Goal: Task Accomplishment & Management: Manage account settings

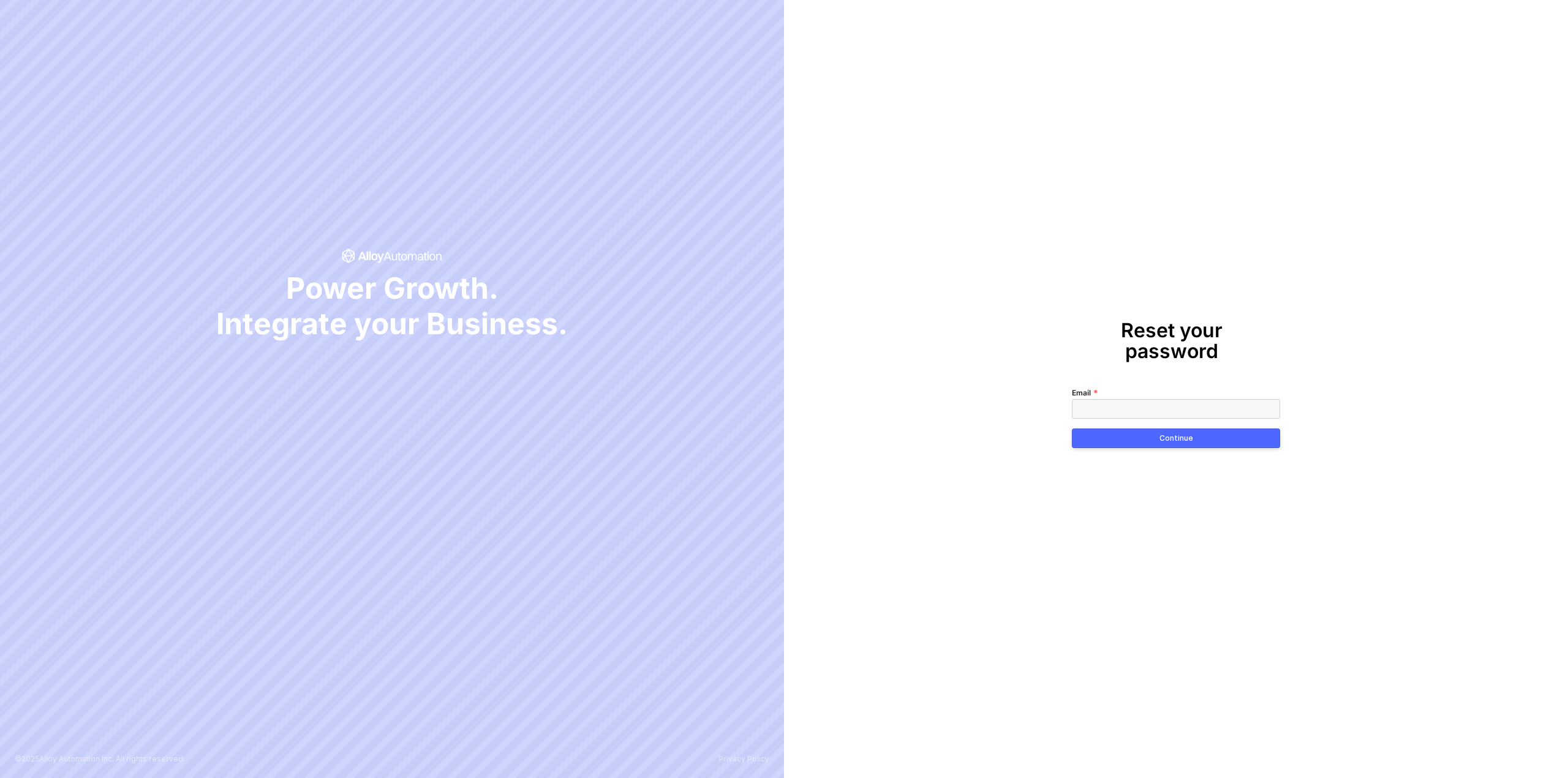
click at [1079, 399] on input "Email" at bounding box center [1175, 409] width 208 height 20
type input "[PERSON_NAME][EMAIL_ADDRESS][DOMAIN_NAME]"
click at [1106, 430] on button "Continue" at bounding box center [1175, 438] width 208 height 20
click at [1265, 405] on icon at bounding box center [1267, 409] width 10 height 8
click at [1150, 432] on button "Continue" at bounding box center [1175, 438] width 208 height 20
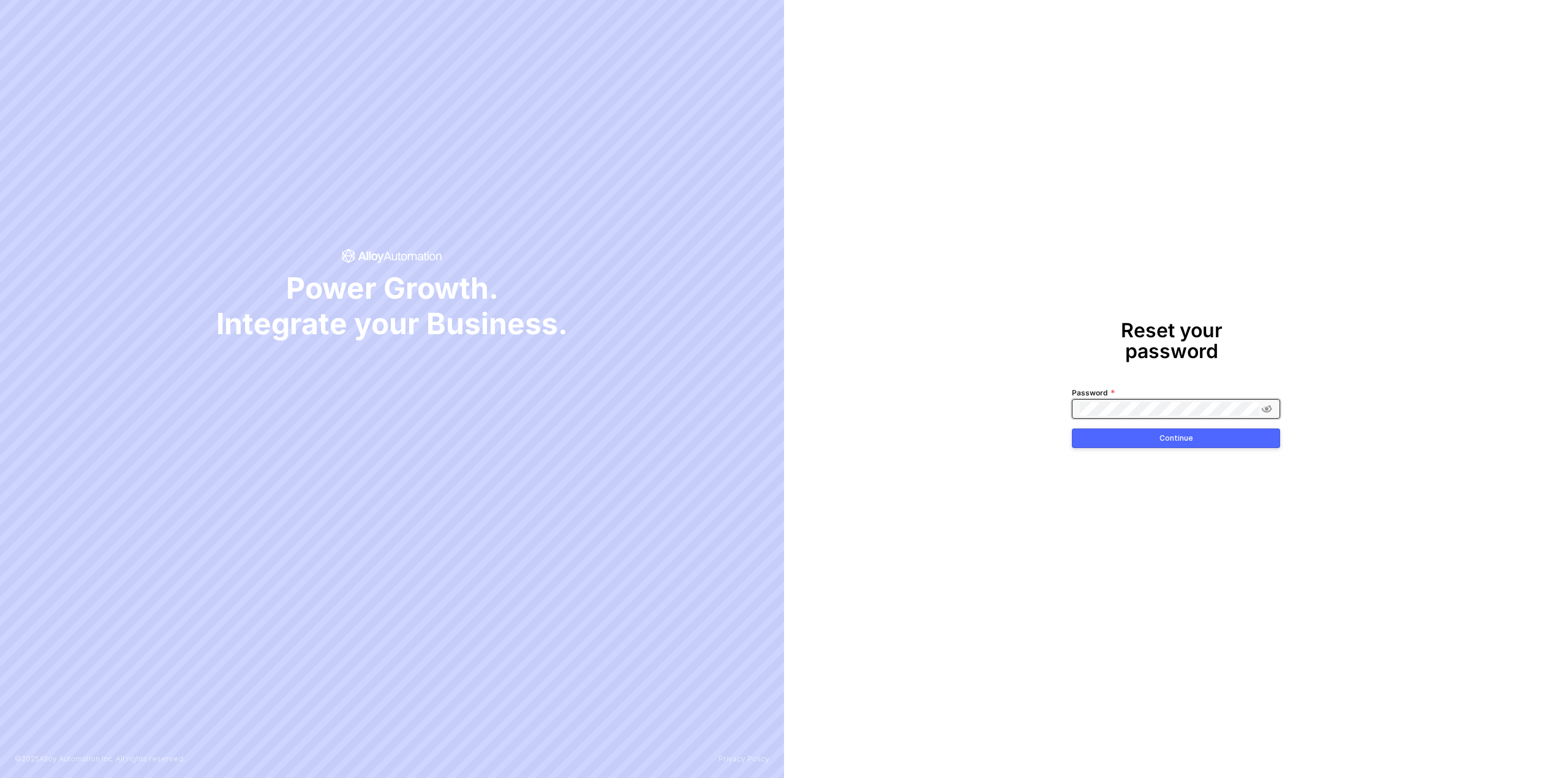
click at [916, 417] on div "Reset your password Password Continue" at bounding box center [1175, 389] width 784 height 778
click at [1086, 429] on button "Continue" at bounding box center [1175, 438] width 208 height 20
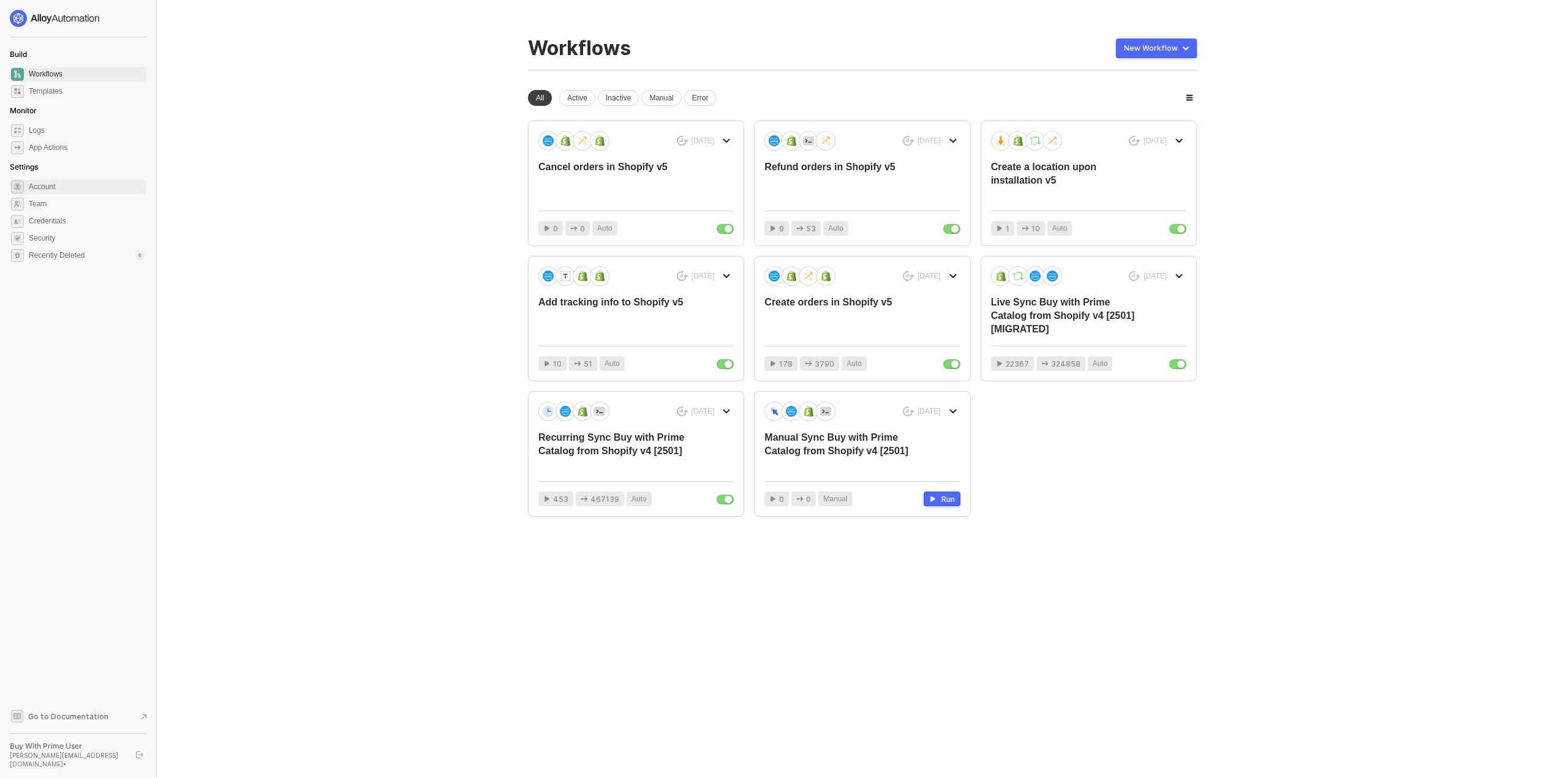
click at [59, 185] on span "Account" at bounding box center [86, 187] width 115 height 15
